Goal: Transaction & Acquisition: Subscribe to service/newsletter

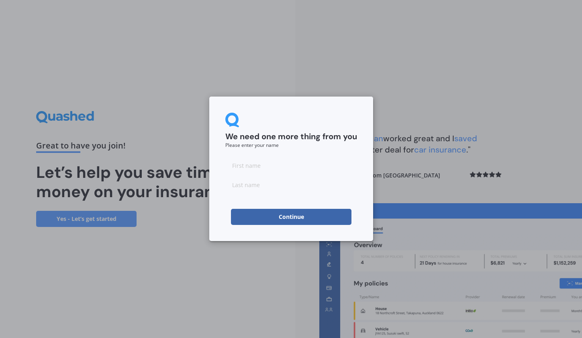
click at [258, 170] on input at bounding box center [291, 165] width 132 height 16
type input "[PERSON_NAME]"
click at [297, 216] on button "Continue" at bounding box center [291, 217] width 121 height 16
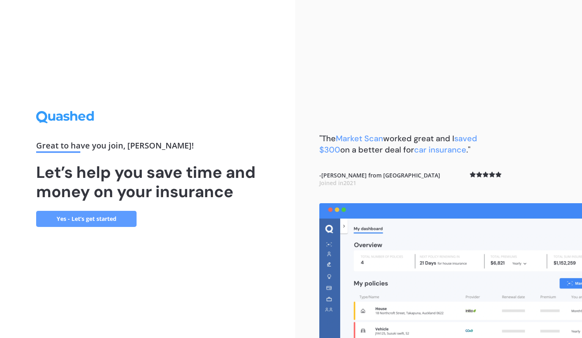
click at [103, 223] on link "Yes - Let’s get started" at bounding box center [86, 219] width 100 height 16
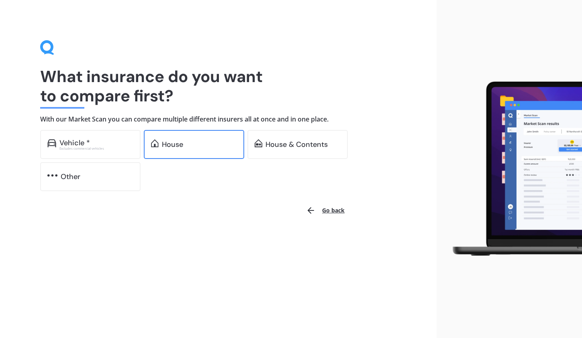
click at [193, 148] on div "House" at bounding box center [199, 144] width 75 height 8
